Goal: Check status

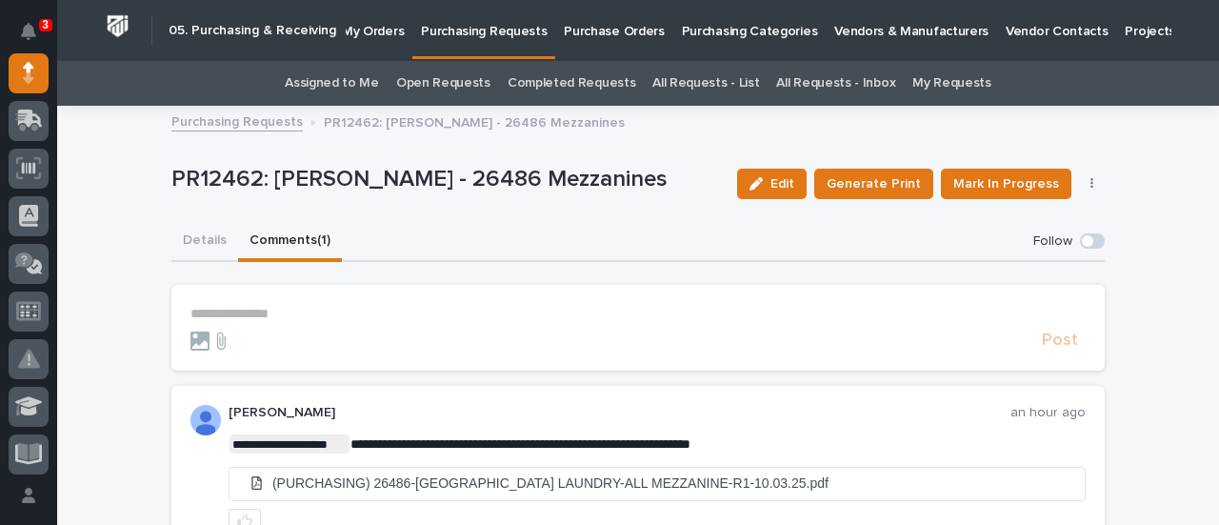
scroll to position [190, 0]
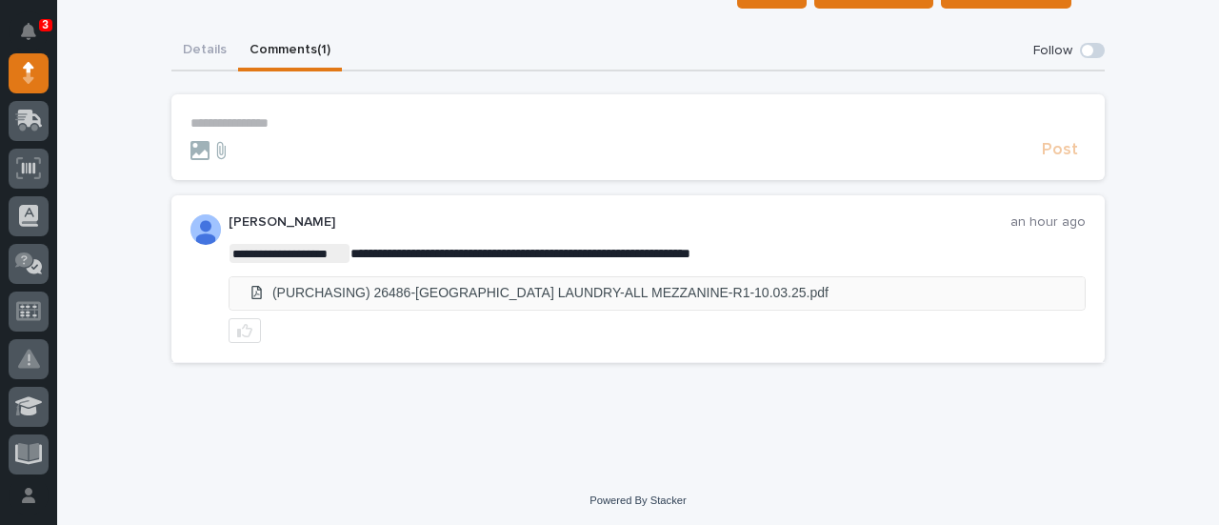
drag, startPoint x: 659, startPoint y: 289, endPoint x: 669, endPoint y: 290, distance: 9.7
click at [659, 289] on li "(PURCHASING) 26486-NOTRE DAME LAUNDRY-ALL MEZZANINE-R1-10.03.25.pdf" at bounding box center [657, 292] width 855 height 31
click at [207, 50] on div "**********" at bounding box center [637, 204] width 933 height 347
